Goal: Task Accomplishment & Management: Manage account settings

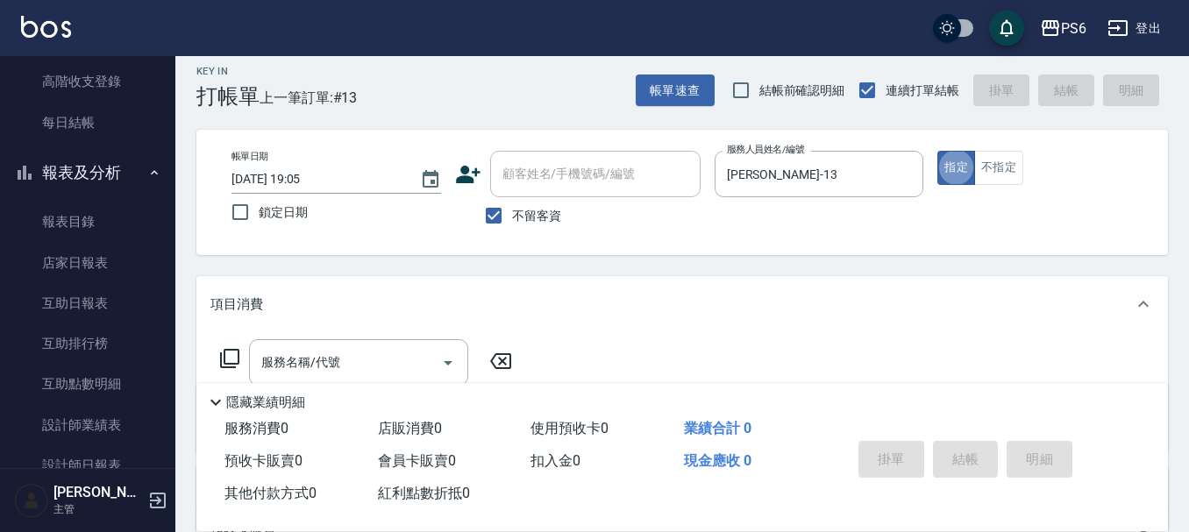
scroll to position [175, 0]
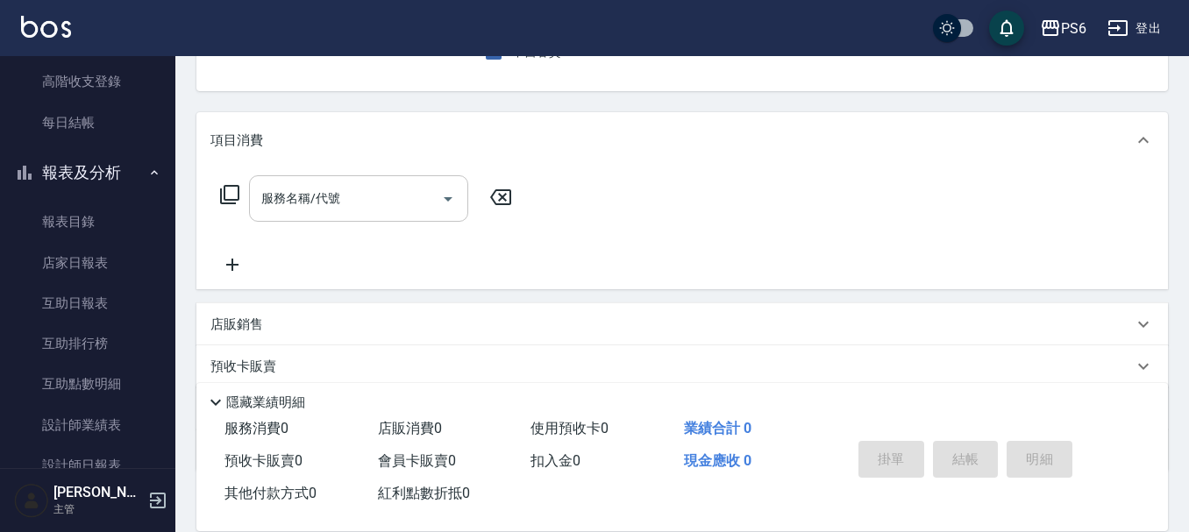
click at [395, 201] on input "服務名稱/代號" at bounding box center [345, 198] width 177 height 31
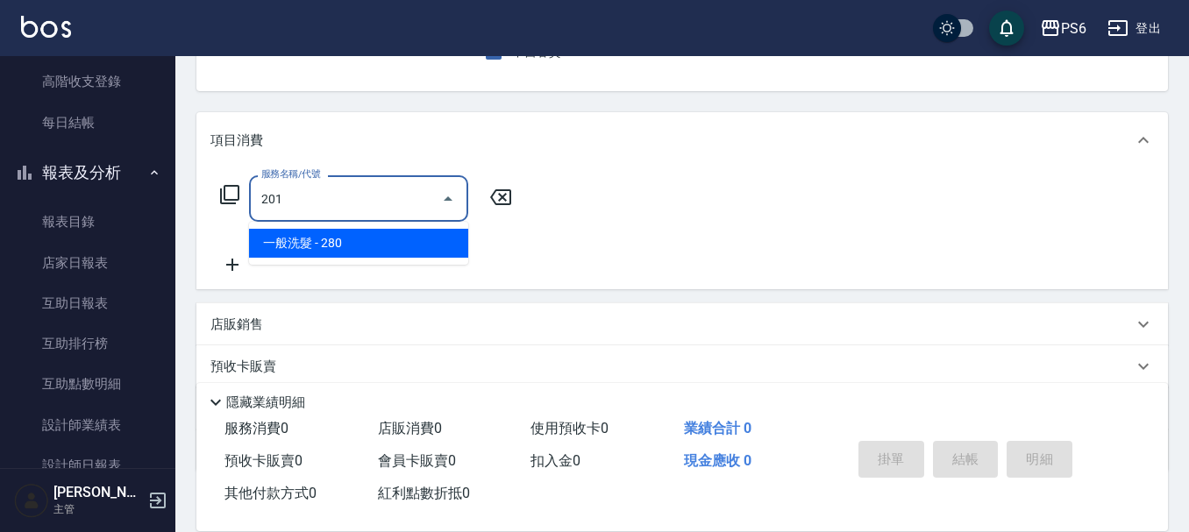
type input "一般洗髮(201)"
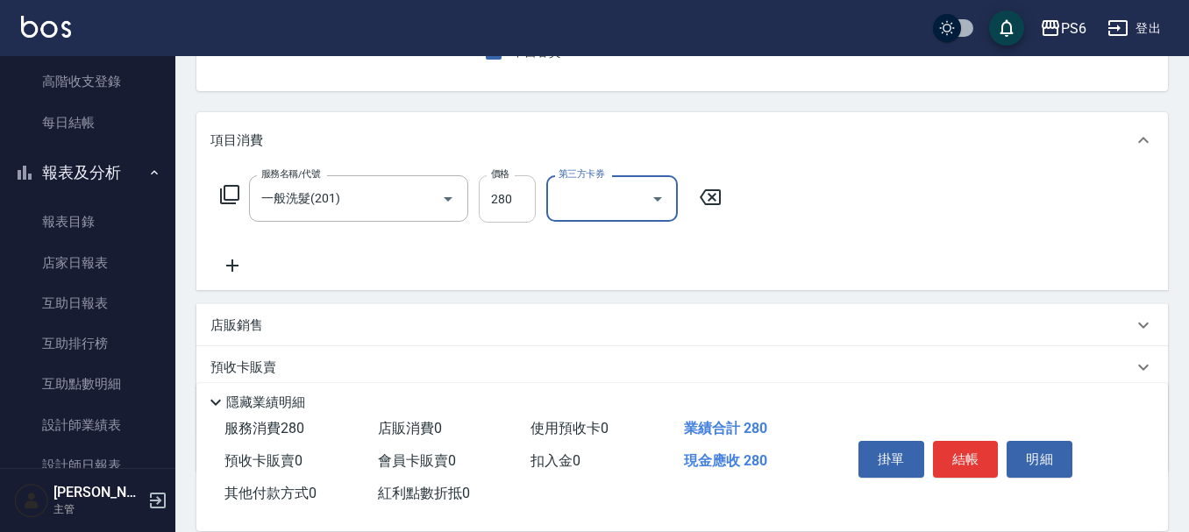
click at [494, 210] on input "280" at bounding box center [507, 198] width 57 height 47
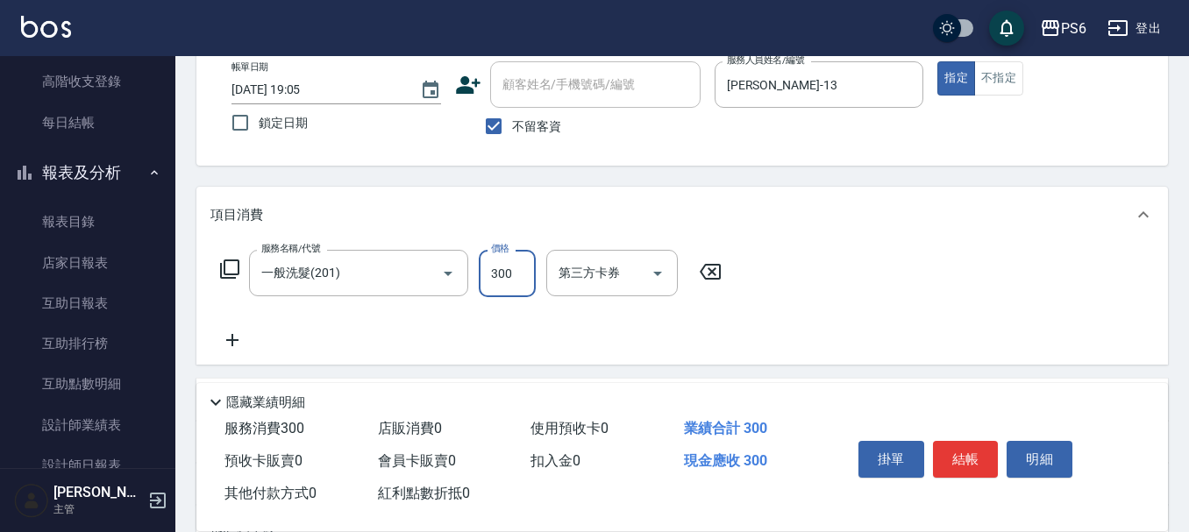
scroll to position [0, 0]
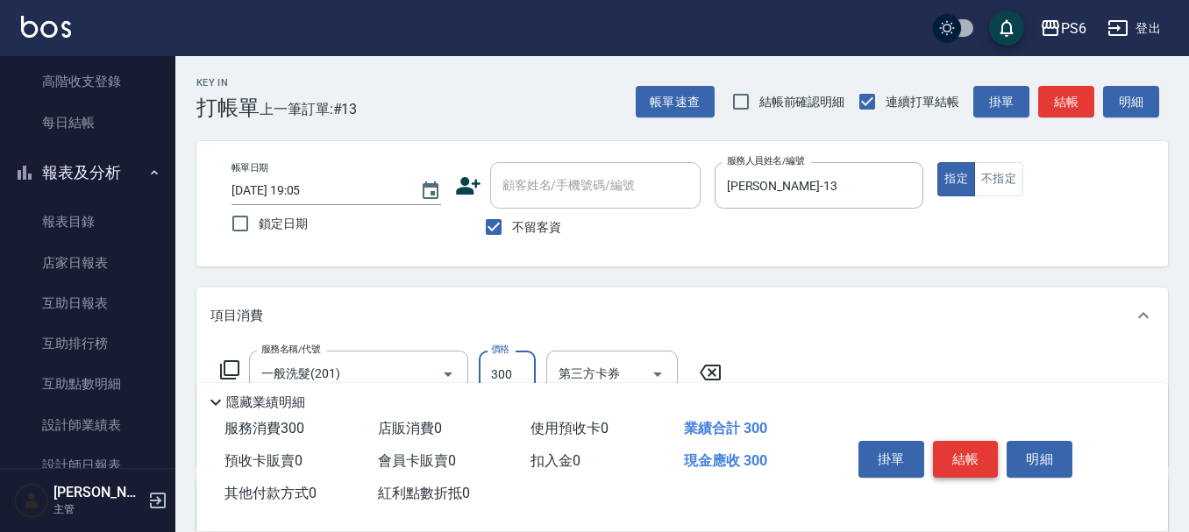
type input "300"
click at [965, 443] on button "結帳" at bounding box center [966, 459] width 66 height 37
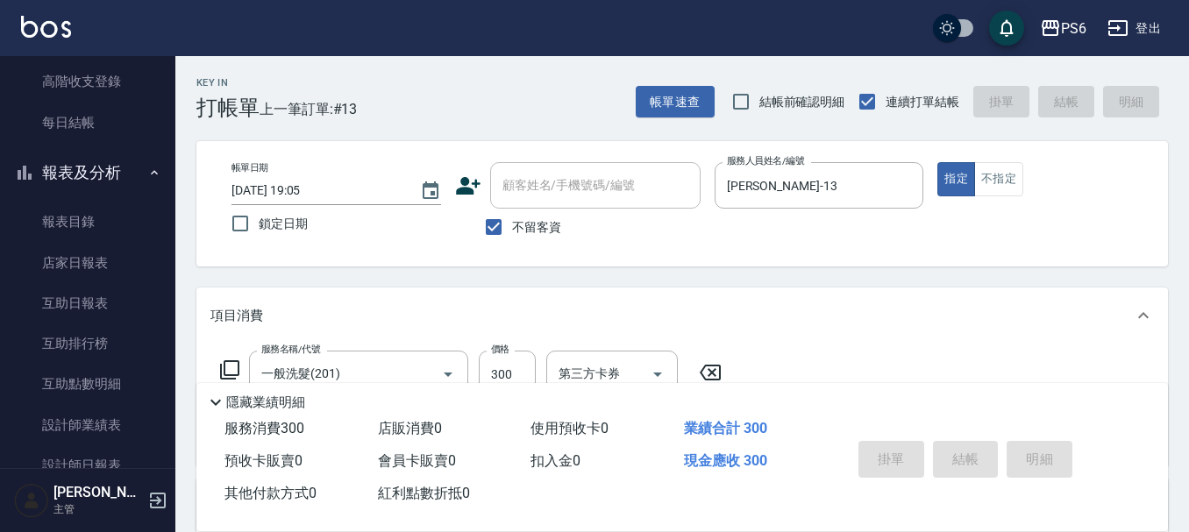
type input "[DATE] 20:03"
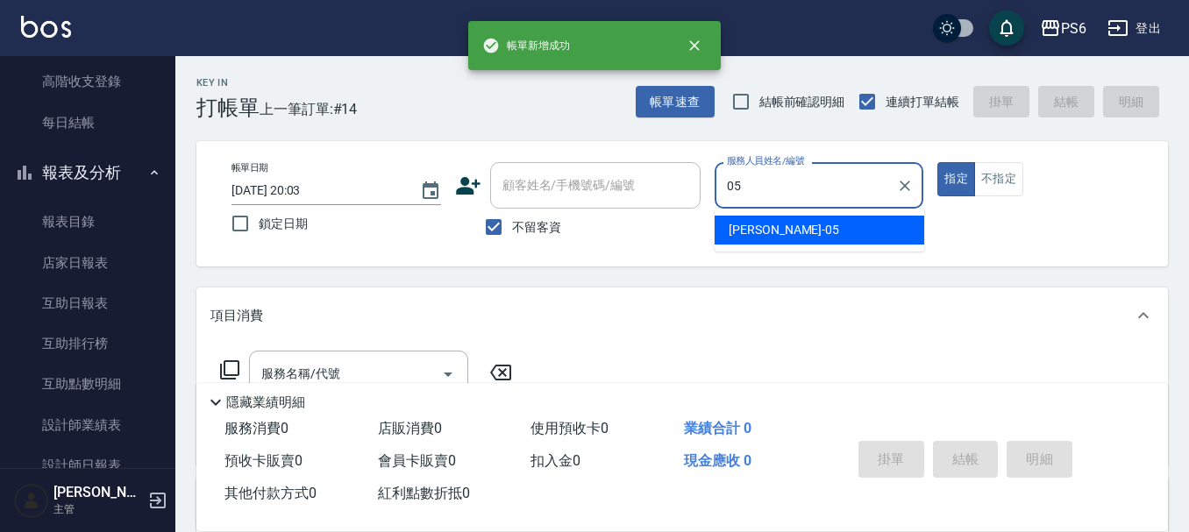
type input "[PERSON_NAME]-05"
type button "true"
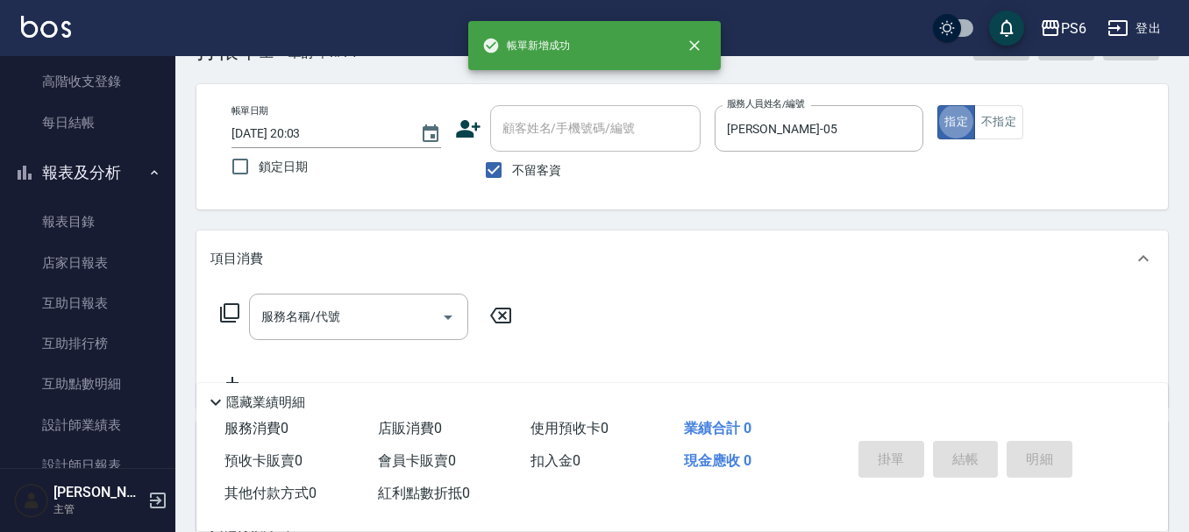
scroll to position [88, 0]
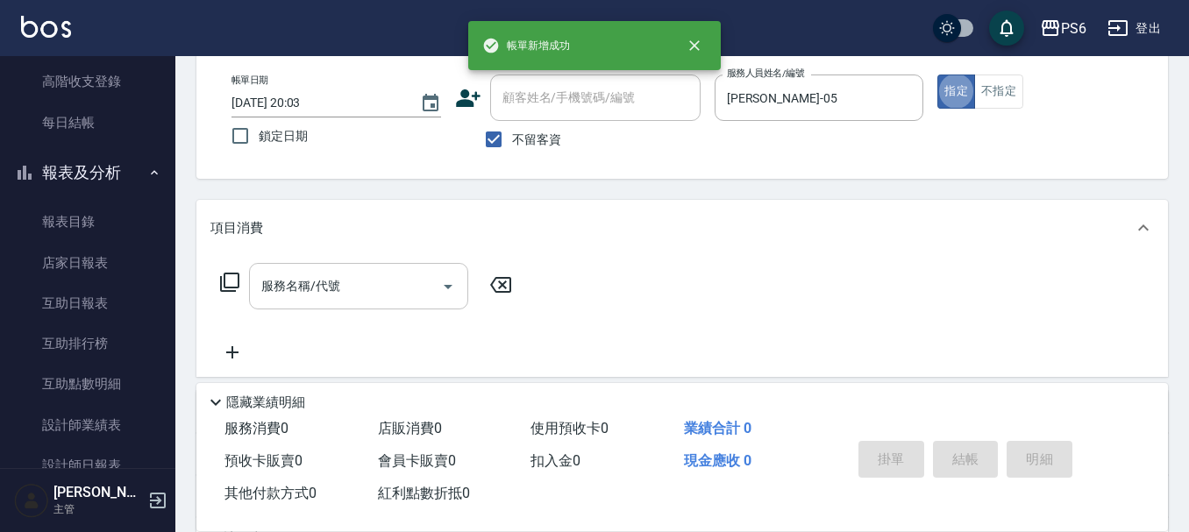
click at [330, 293] on div "服務名稱/代號 服務名稱/代號" at bounding box center [358, 286] width 219 height 46
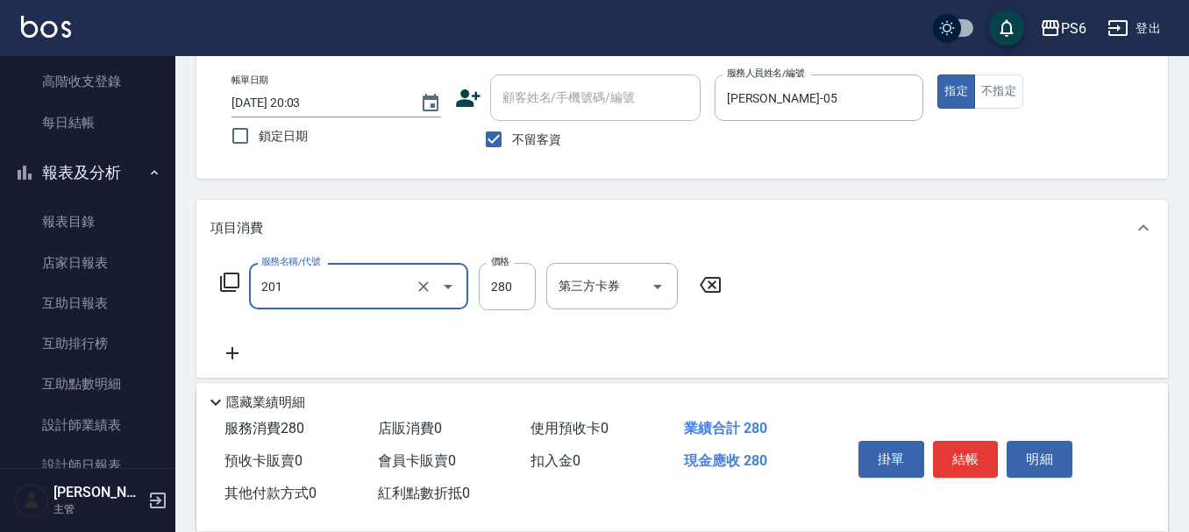
type input "一般洗髮(201)"
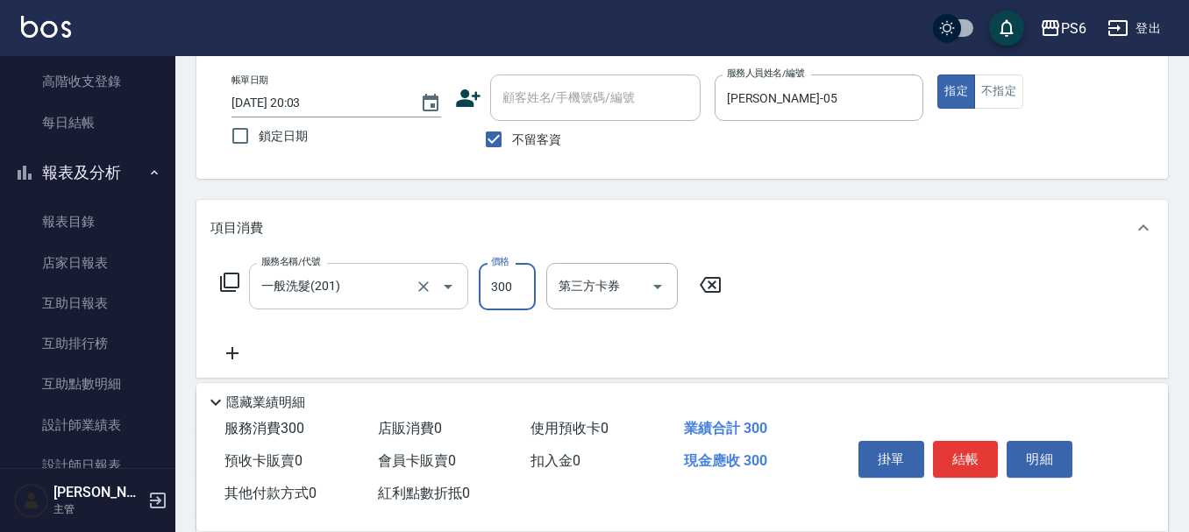
type input "300"
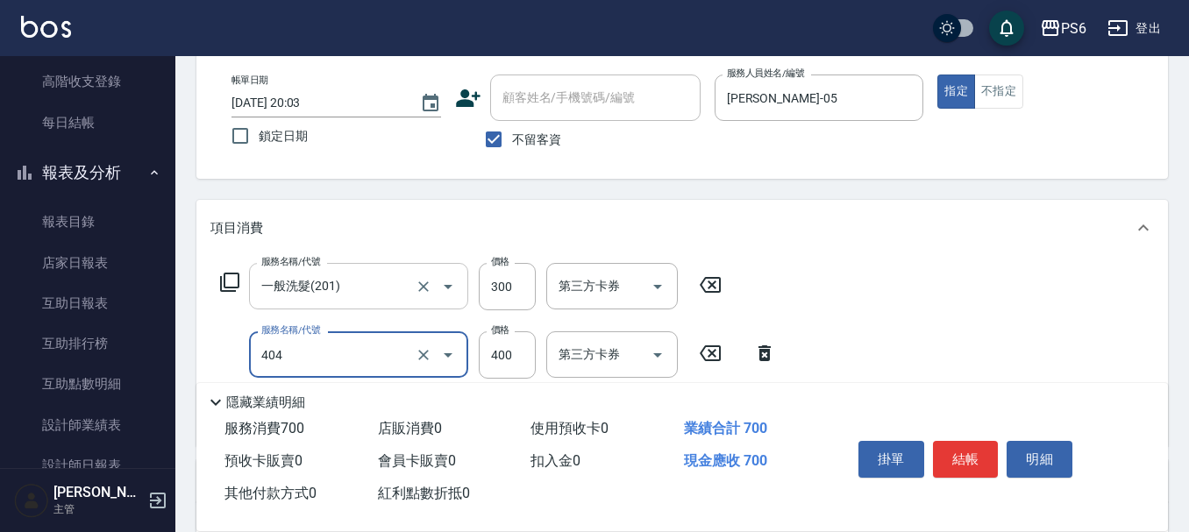
type input "B級剪髮(404)"
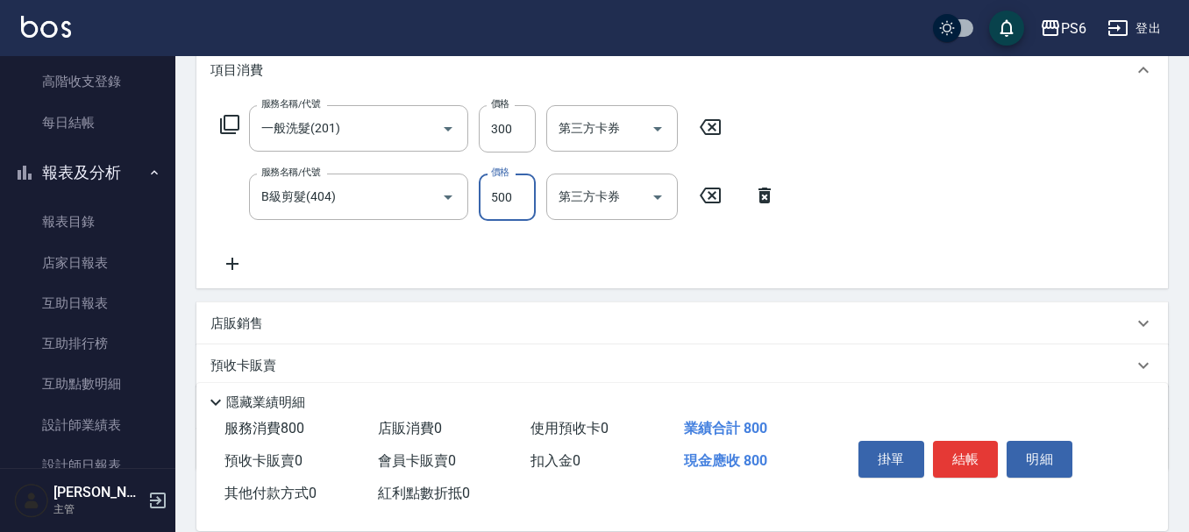
scroll to position [263, 0]
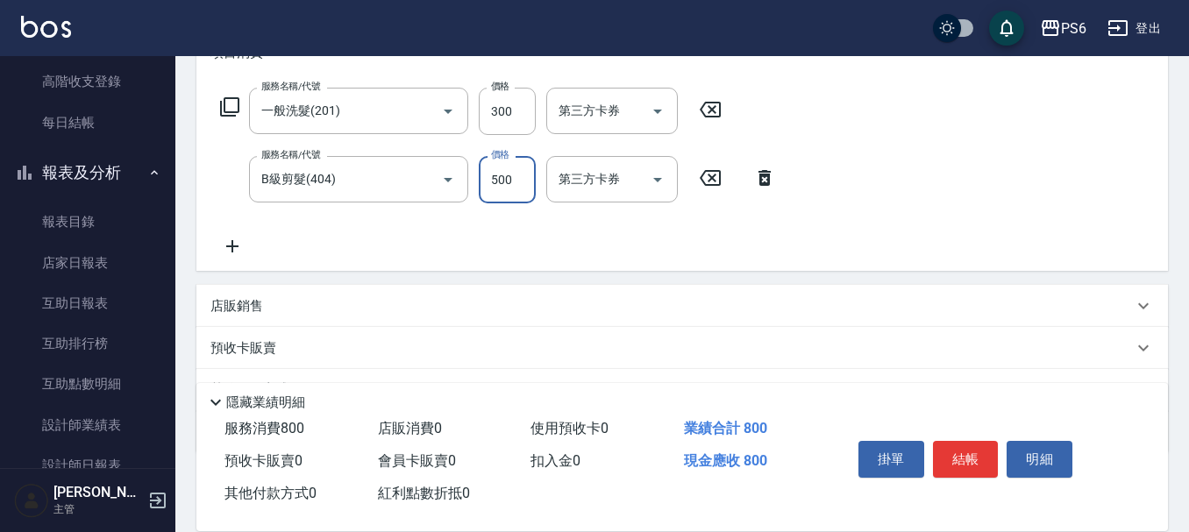
type input "500"
click at [228, 242] on icon at bounding box center [232, 246] width 44 height 21
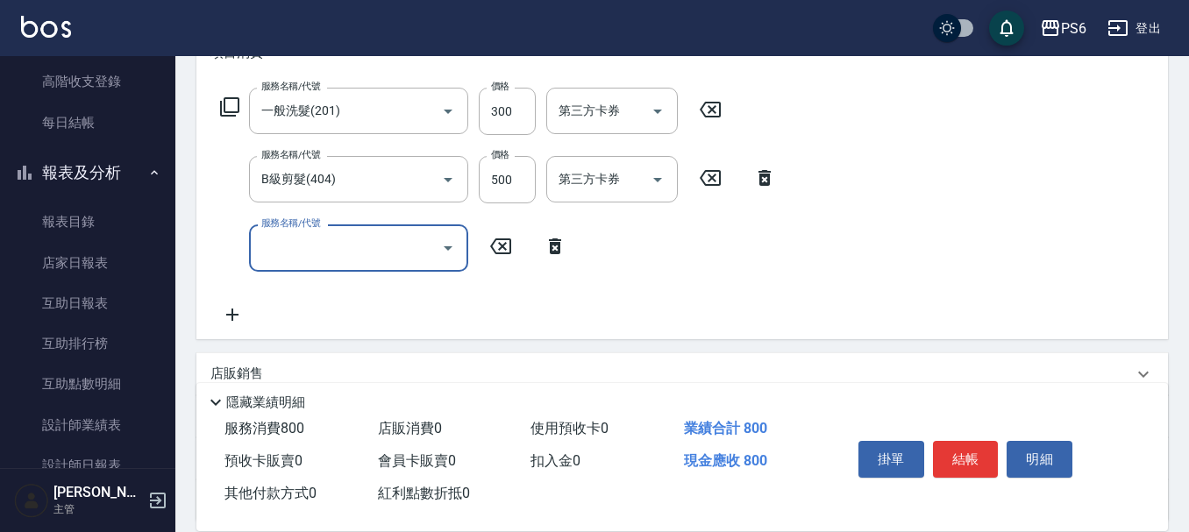
click at [307, 242] on input "服務名稱/代號" at bounding box center [345, 247] width 177 height 31
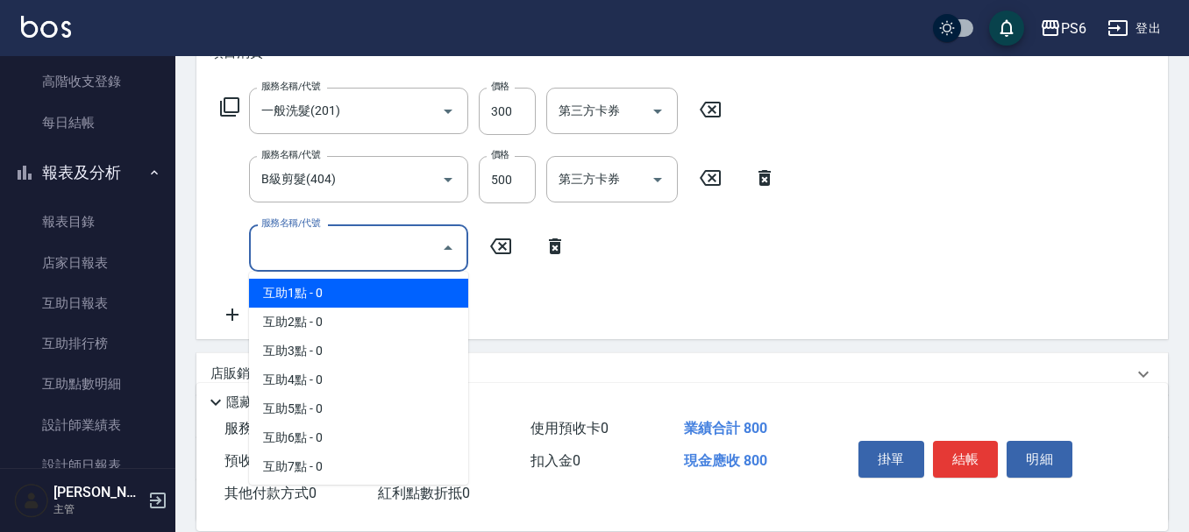
drag, startPoint x: 333, startPoint y: 299, endPoint x: 494, endPoint y: 281, distance: 161.4
click at [336, 298] on span "互助1點 - 0" at bounding box center [358, 293] width 219 height 29
type input "互助1點(1)"
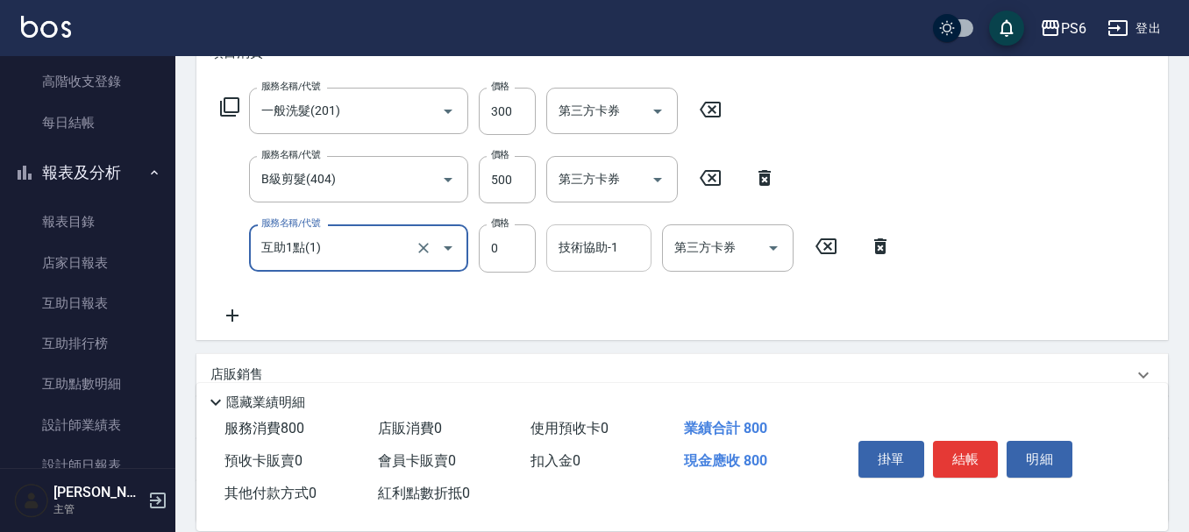
click at [599, 250] on div "技術協助-1 技術協助-1" at bounding box center [598, 247] width 105 height 46
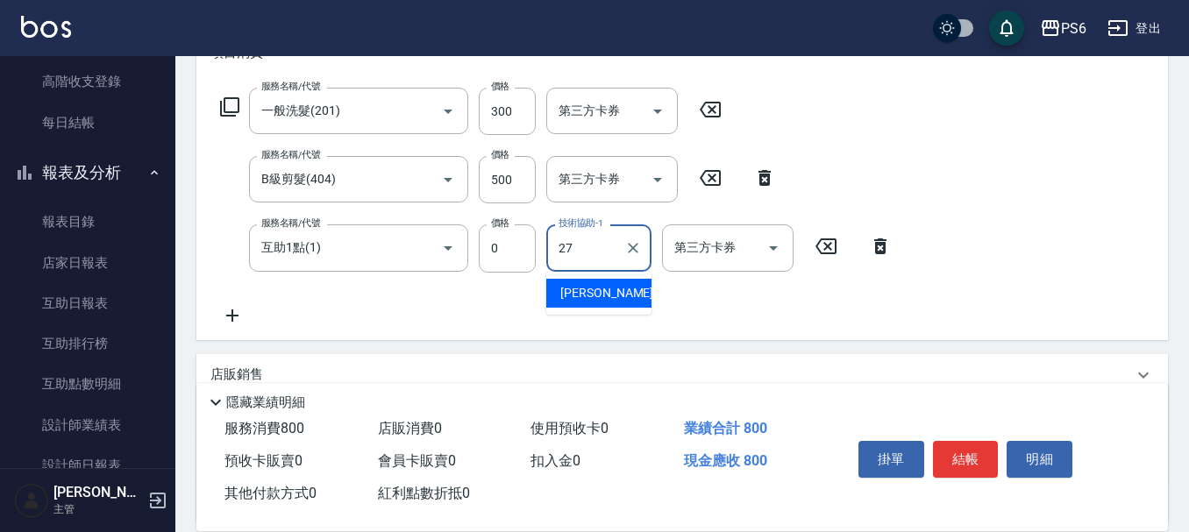
type input "27]"
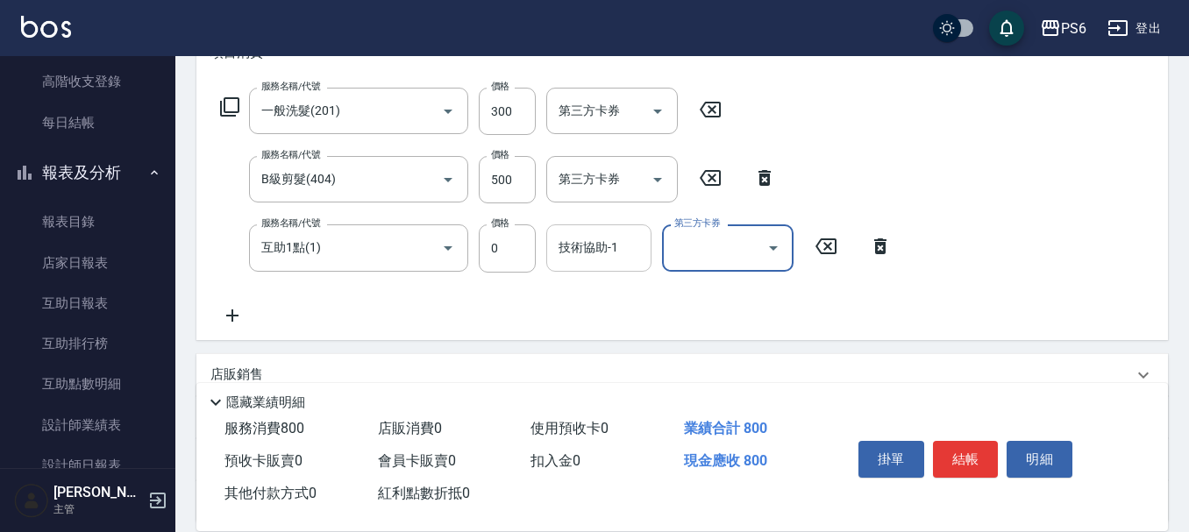
click at [621, 284] on body "PS6 登出 櫃檯作業 打帳單 帳單列表 現金收支登錄 高階收支登錄 每日結帳 報表及分析 報表目錄 店家日報表 互助日報表 互助排行榜 互助點數明細 設計師…" at bounding box center [594, 214] width 1189 height 954
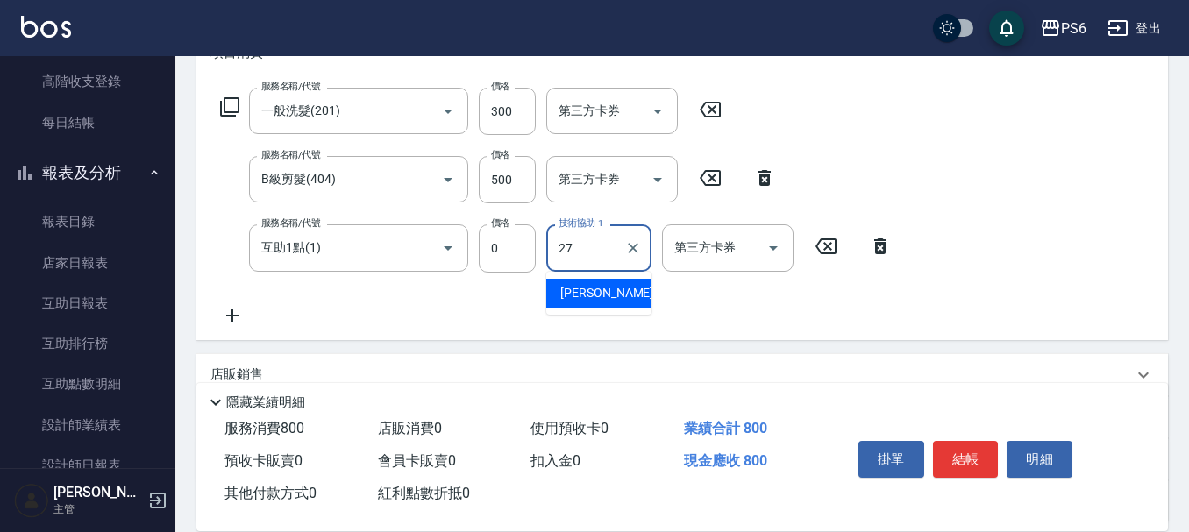
type input "[PERSON_NAME]-27"
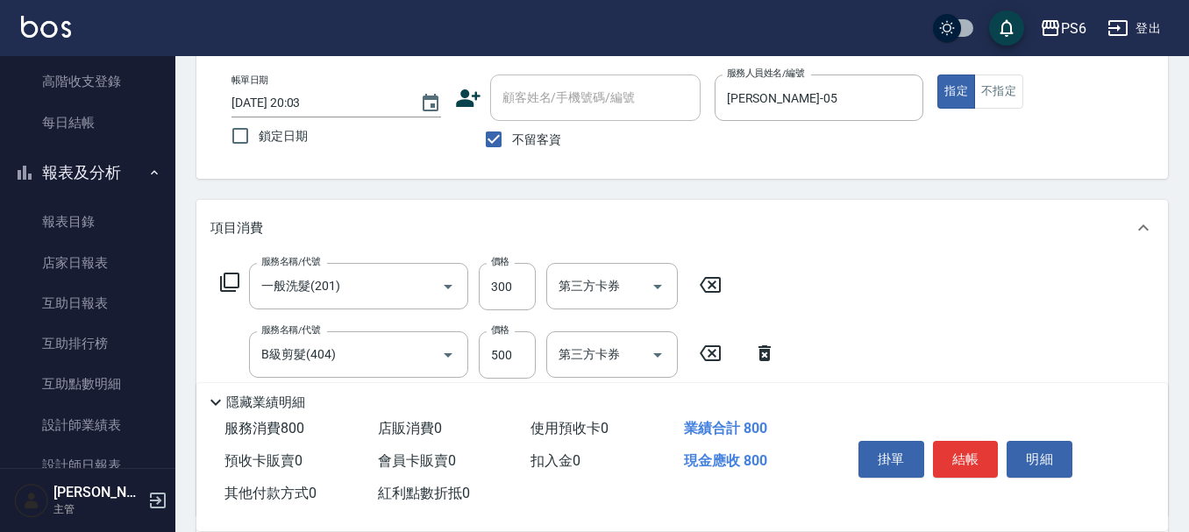
scroll to position [0, 0]
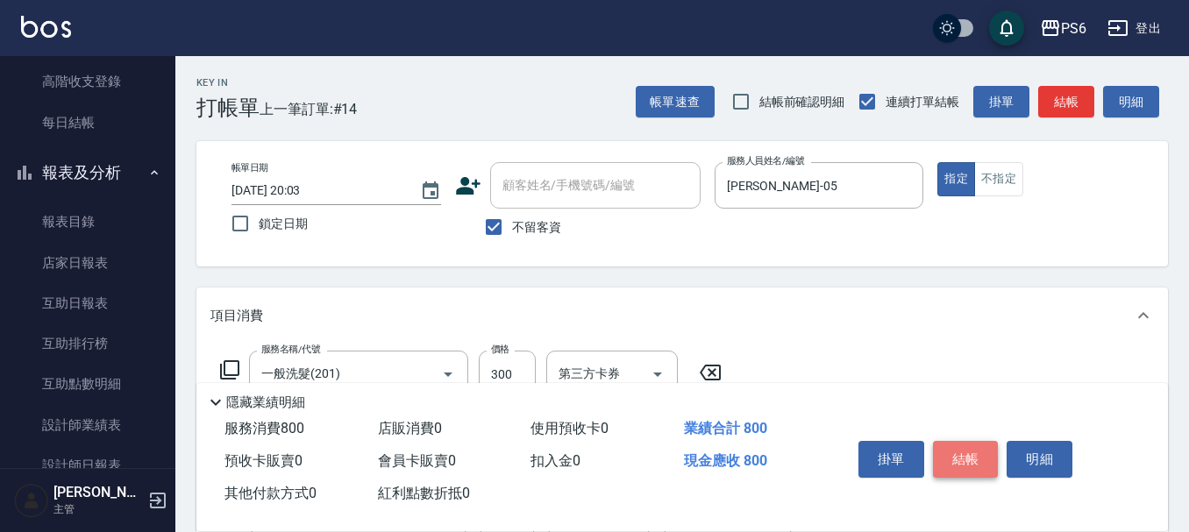
click at [958, 441] on button "結帳" at bounding box center [966, 459] width 66 height 37
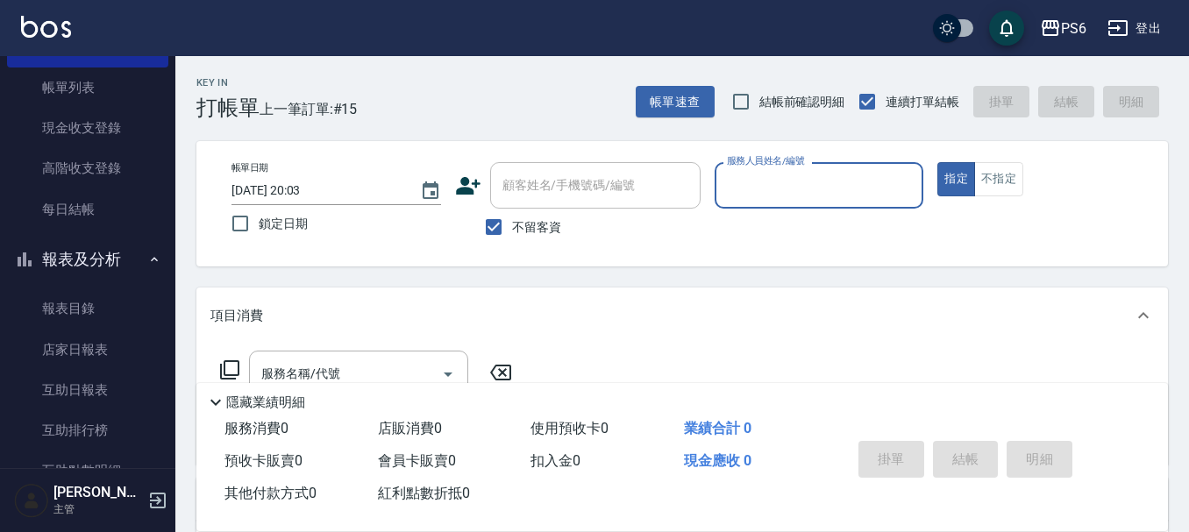
scroll to position [88, 0]
click at [109, 213] on link "每日結帳" at bounding box center [87, 210] width 161 height 40
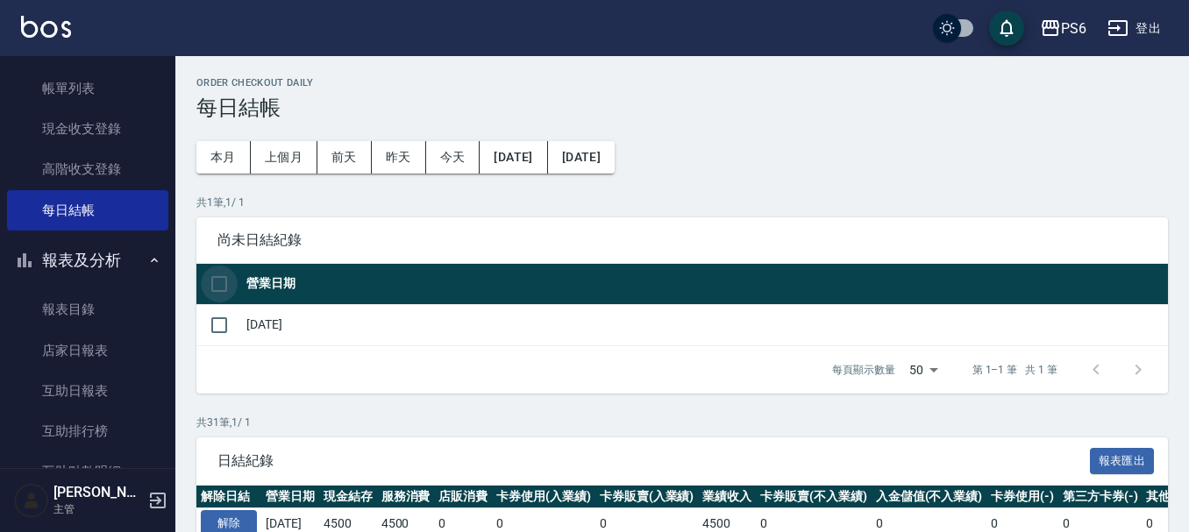
click at [215, 291] on input "checkbox" at bounding box center [219, 284] width 37 height 37
checkbox input "true"
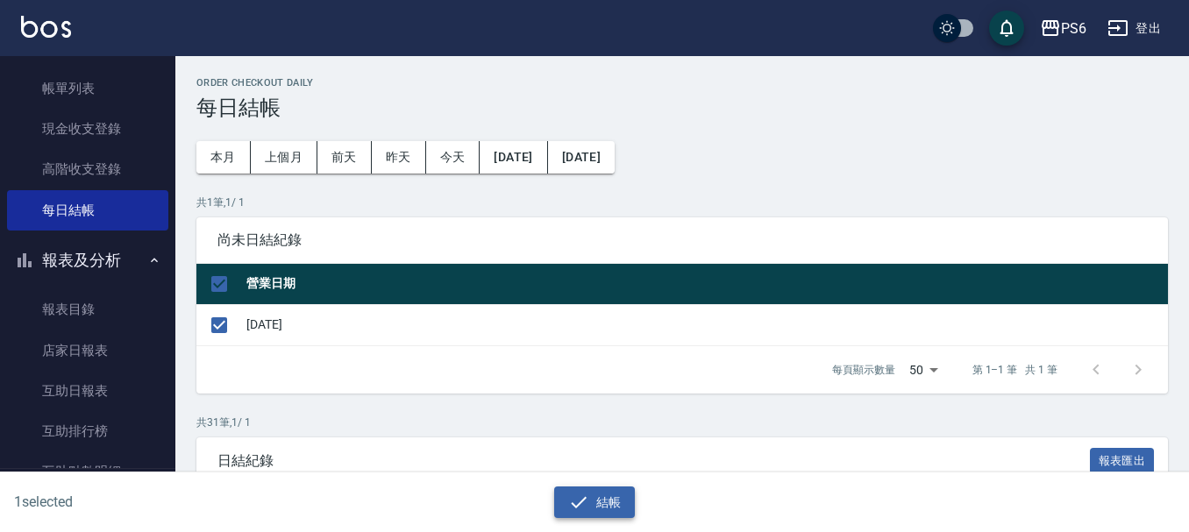
click at [566, 509] on button "結帳" at bounding box center [595, 503] width 82 height 32
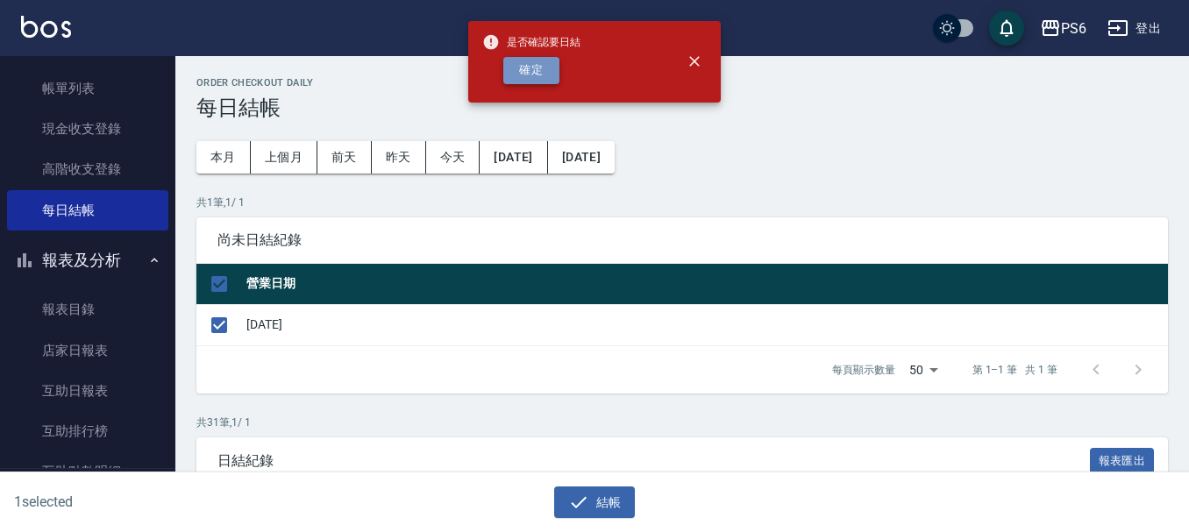
click at [526, 68] on button "確定" at bounding box center [531, 70] width 56 height 27
checkbox input "false"
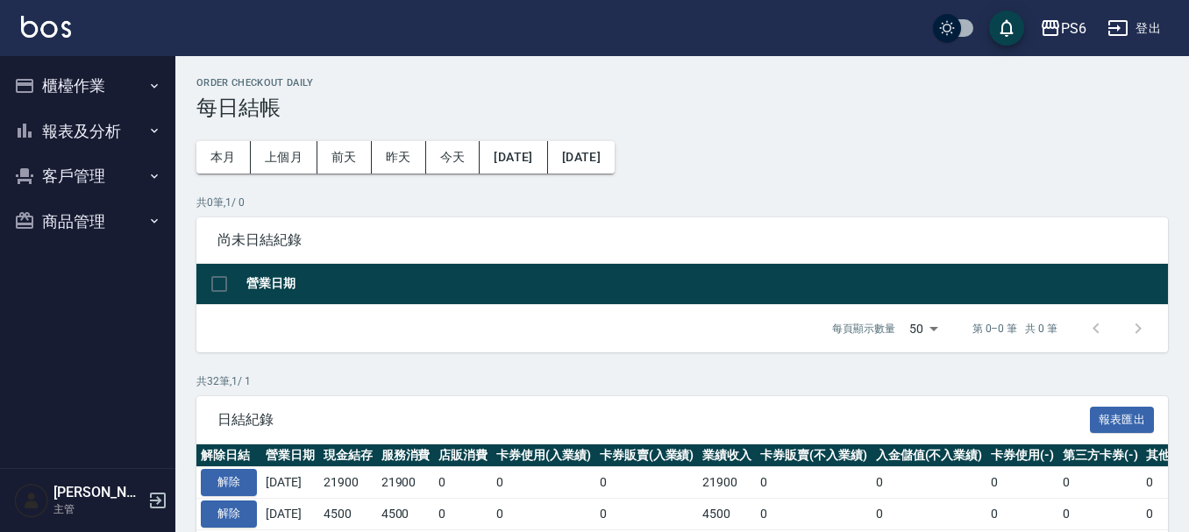
click at [54, 124] on button "報表及分析" at bounding box center [87, 132] width 161 height 46
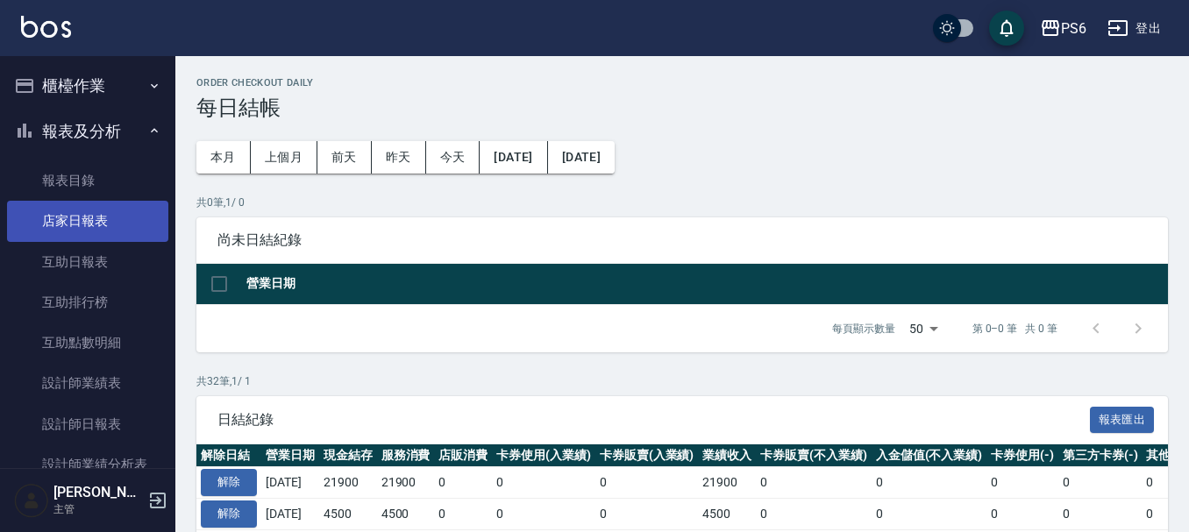
click at [109, 235] on link "店家日報表" at bounding box center [87, 221] width 161 height 40
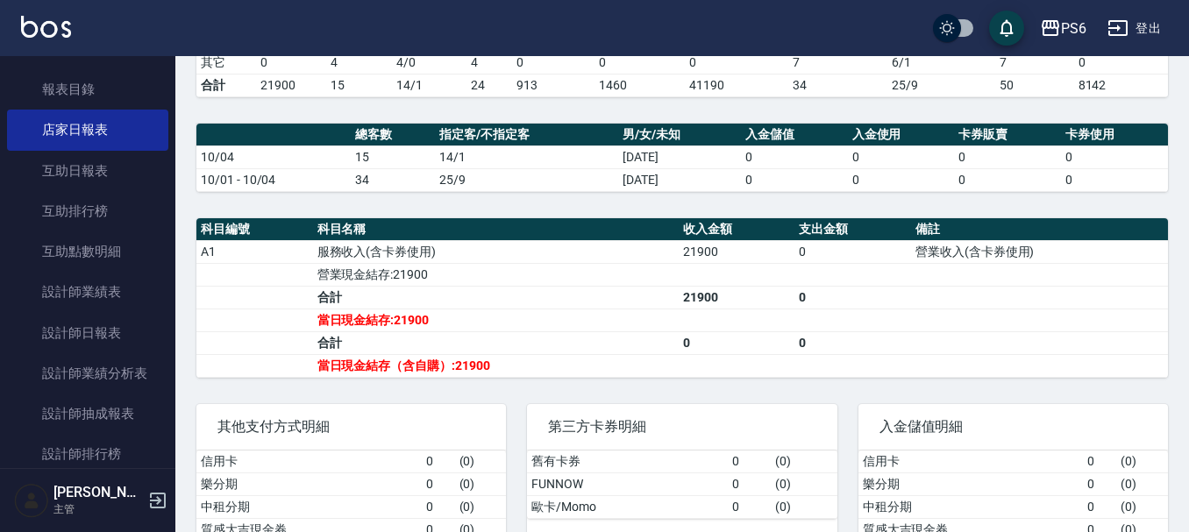
scroll to position [175, 0]
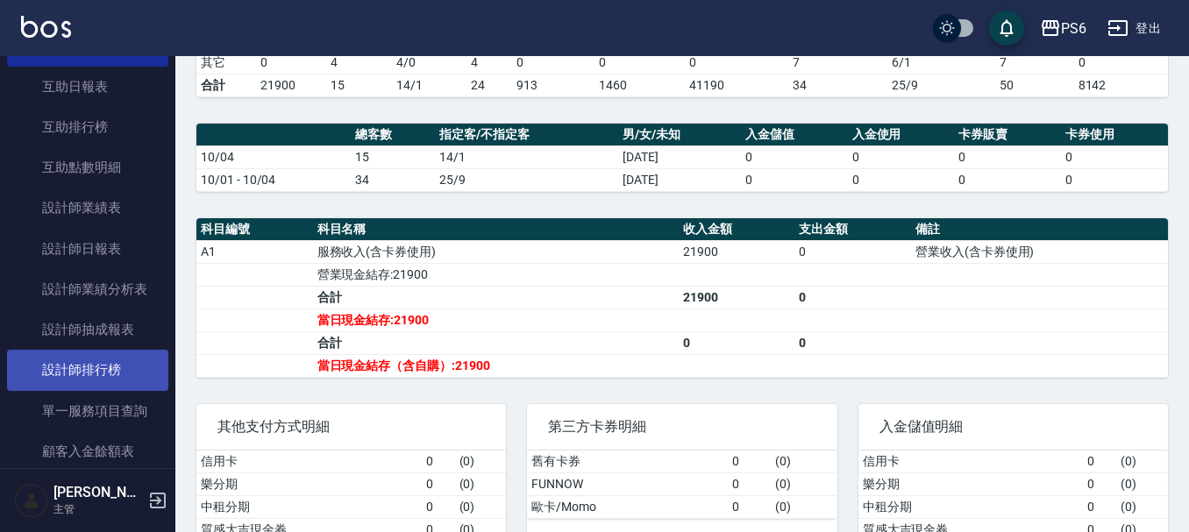
click at [96, 381] on link "設計師排行榜" at bounding box center [87, 370] width 161 height 40
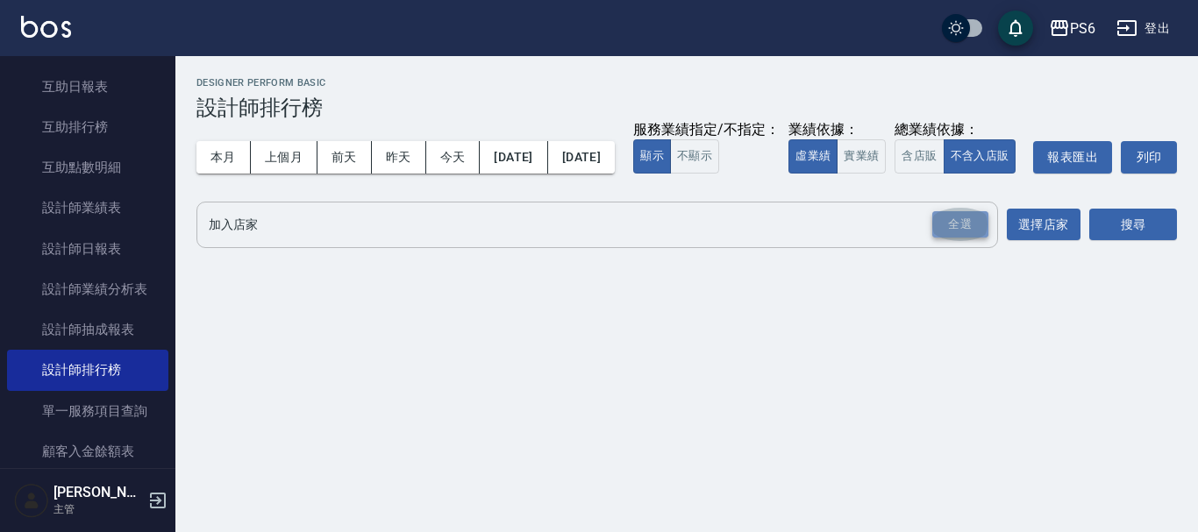
click at [943, 238] on div "全選" at bounding box center [960, 224] width 56 height 27
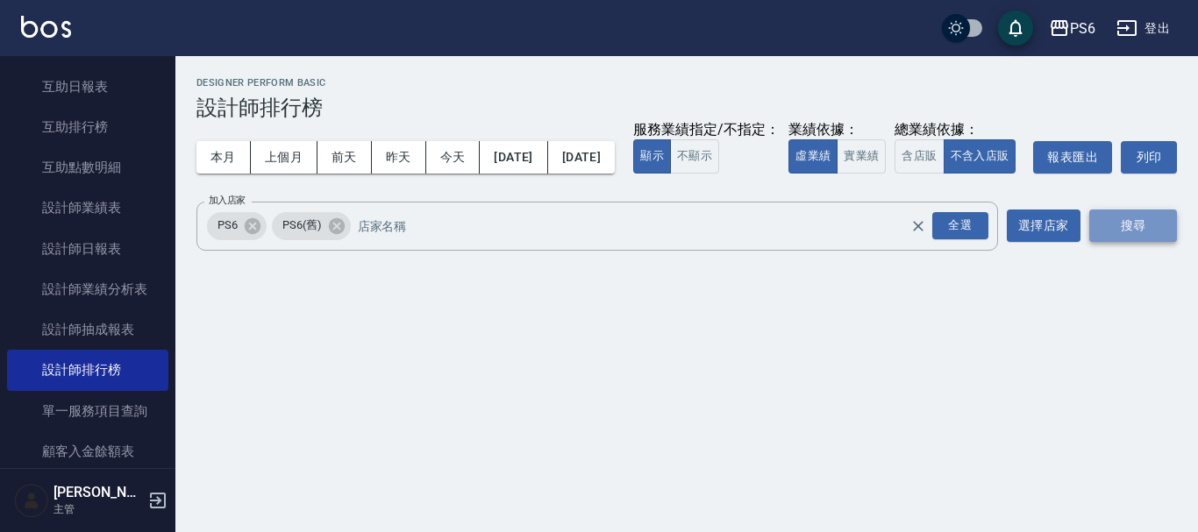
click at [1127, 242] on button "搜尋" at bounding box center [1133, 226] width 88 height 32
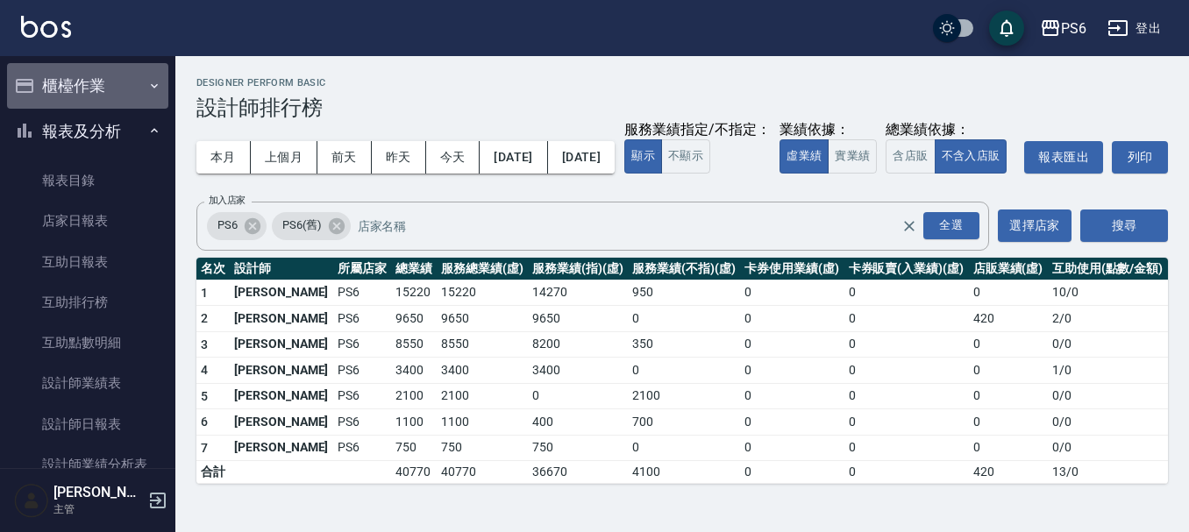
click at [97, 91] on button "櫃檯作業" at bounding box center [87, 86] width 161 height 46
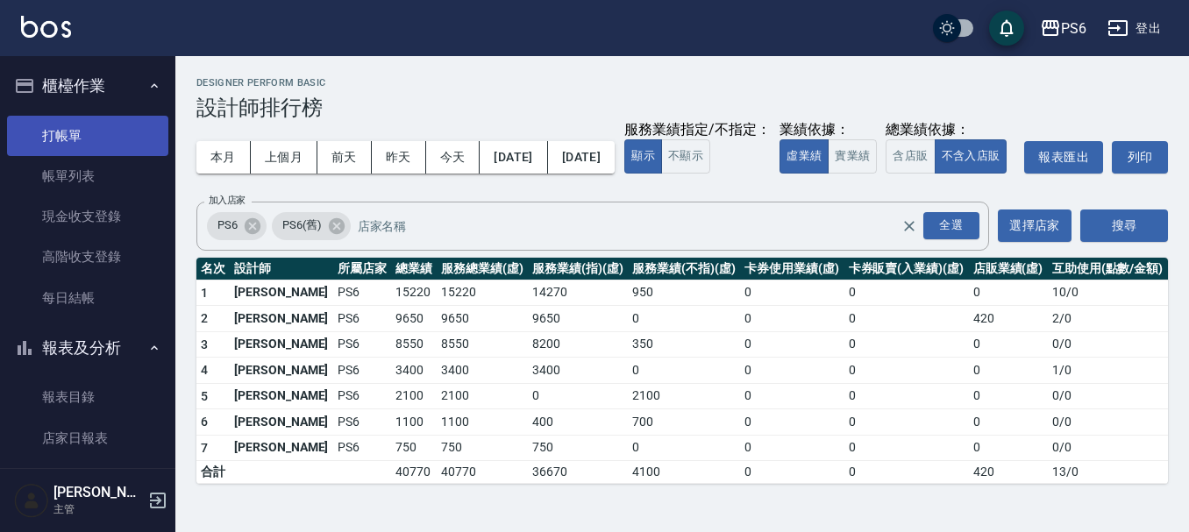
click at [102, 140] on link "打帳單" at bounding box center [87, 136] width 161 height 40
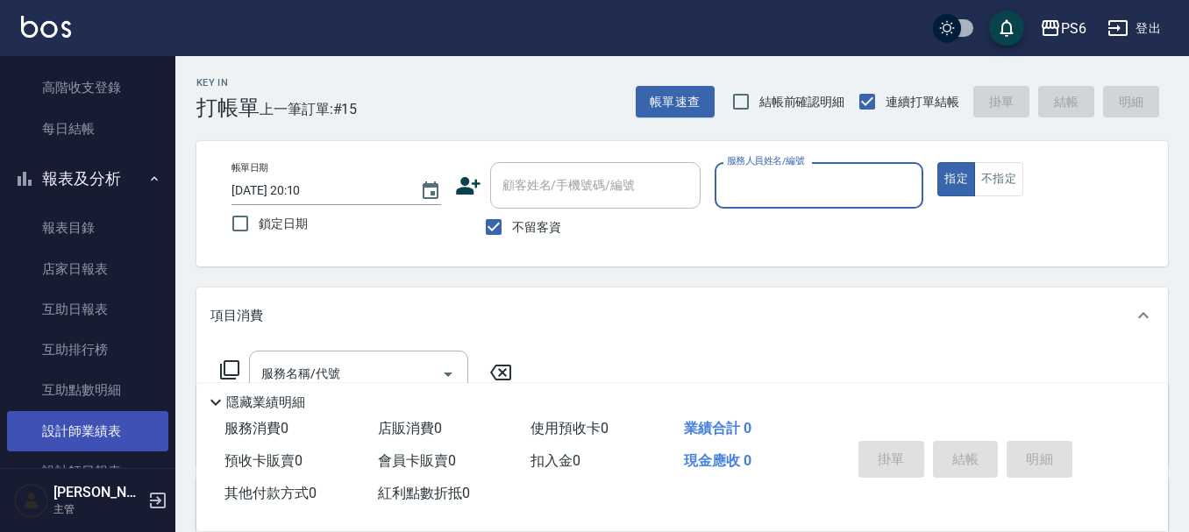
scroll to position [351, 0]
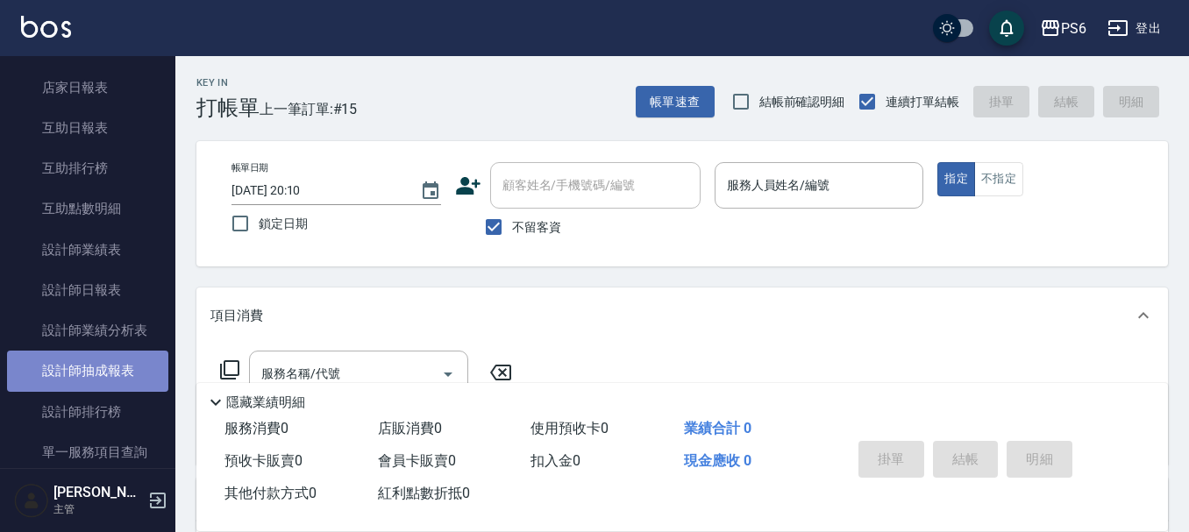
click at [116, 377] on link "設計師抽成報表" at bounding box center [87, 371] width 161 height 40
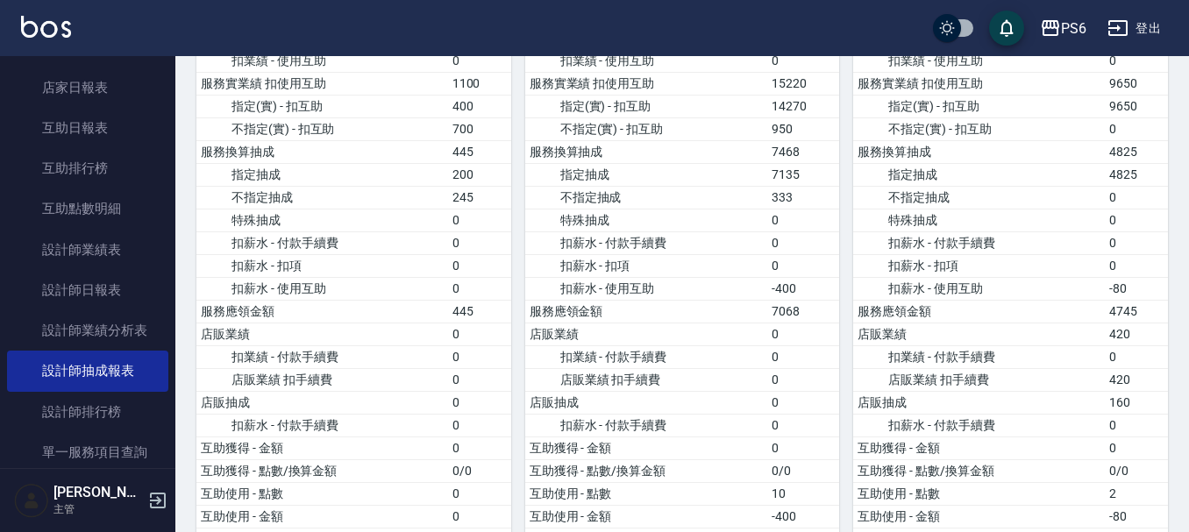
scroll to position [351, 0]
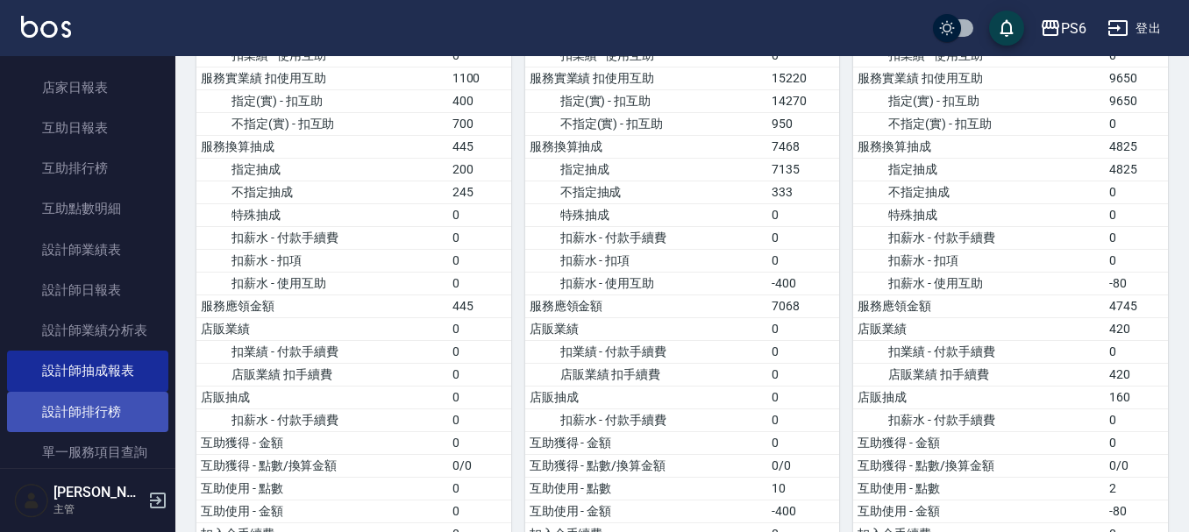
click at [103, 405] on link "設計師排行榜" at bounding box center [87, 412] width 161 height 40
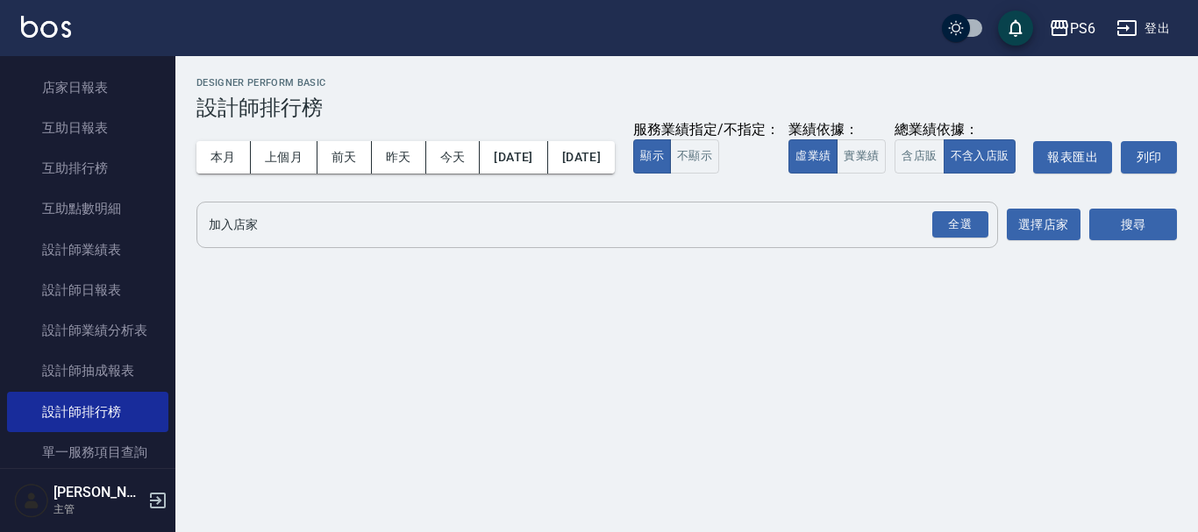
click at [261, 240] on input "加入店家" at bounding box center [583, 225] width 759 height 31
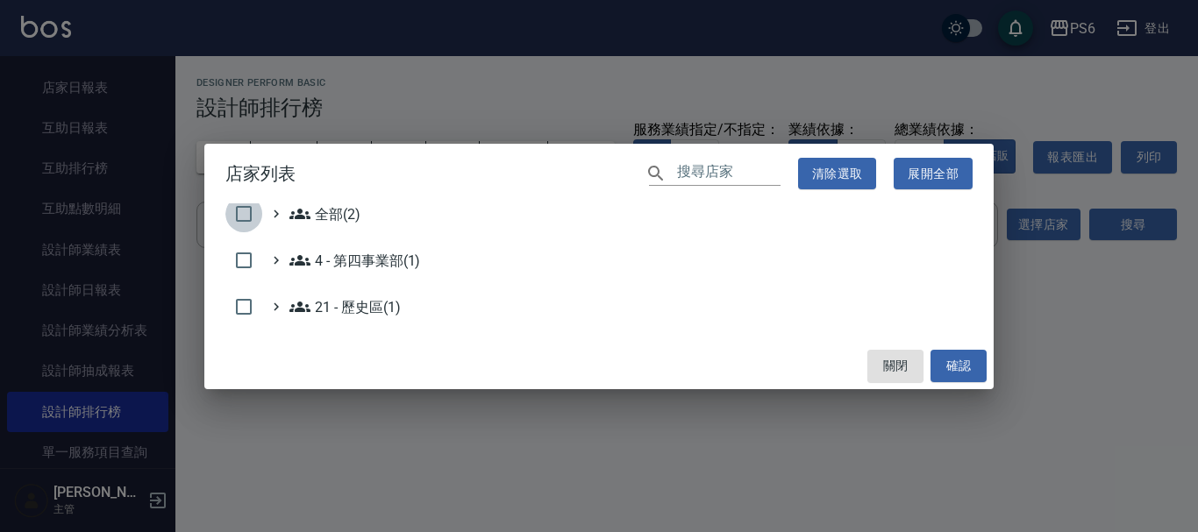
click at [244, 217] on input "checkbox" at bounding box center [243, 214] width 37 height 37
checkbox input "true"
click at [943, 367] on button "確認" at bounding box center [958, 366] width 56 height 32
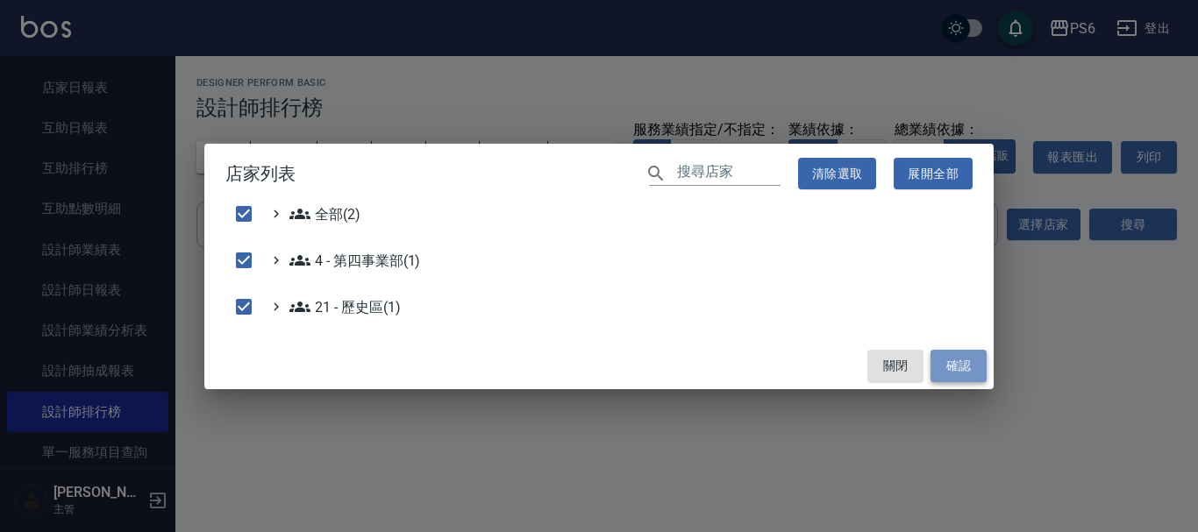
checkbox input "false"
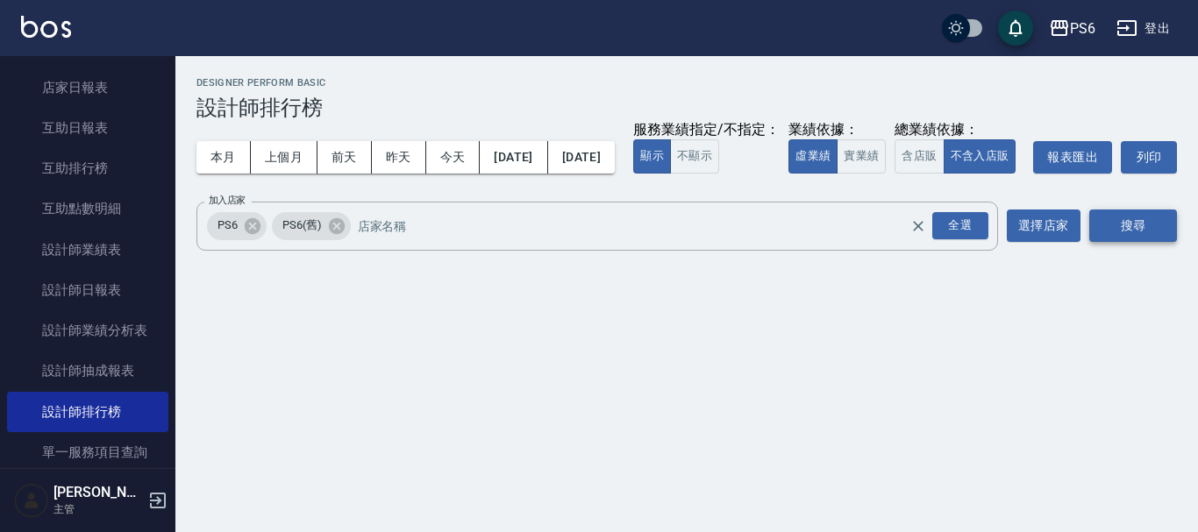
click at [1162, 242] on button "搜尋" at bounding box center [1133, 226] width 88 height 32
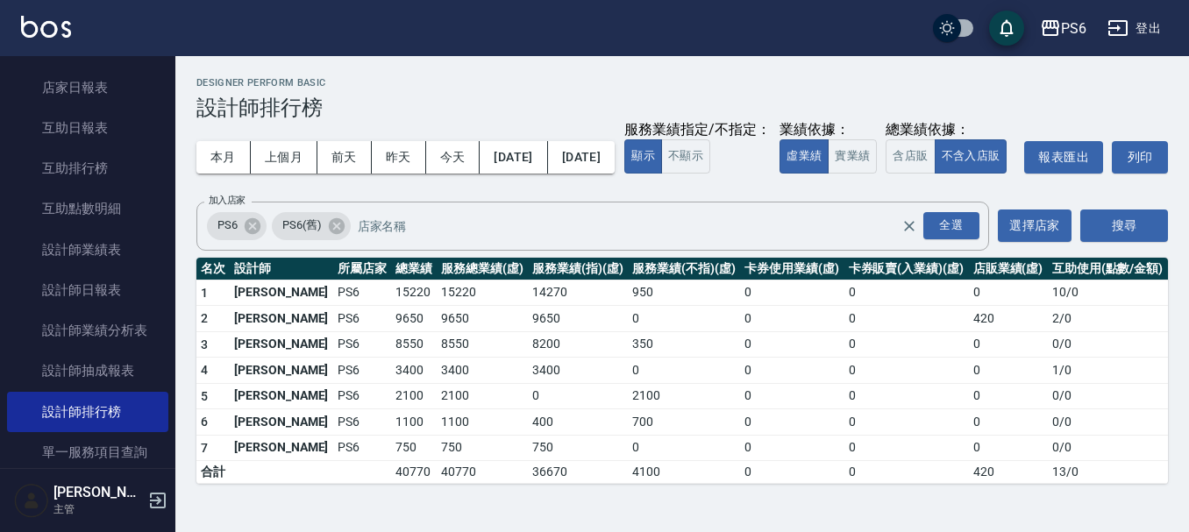
scroll to position [8, 0]
